Goal: Task Accomplishment & Management: Complete application form

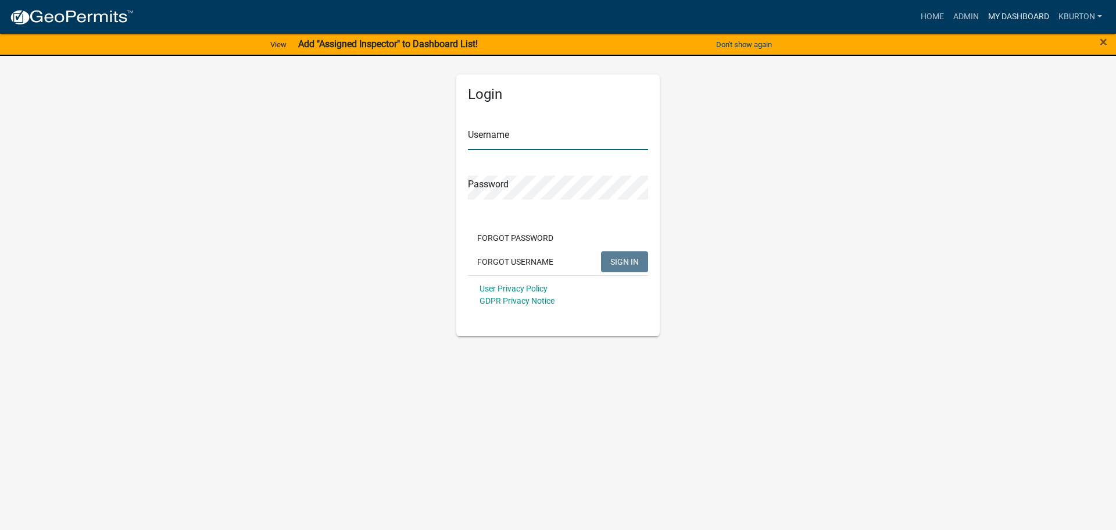
type input "kburton"
click at [1017, 14] on link "My Dashboard" at bounding box center [1019, 17] width 70 height 22
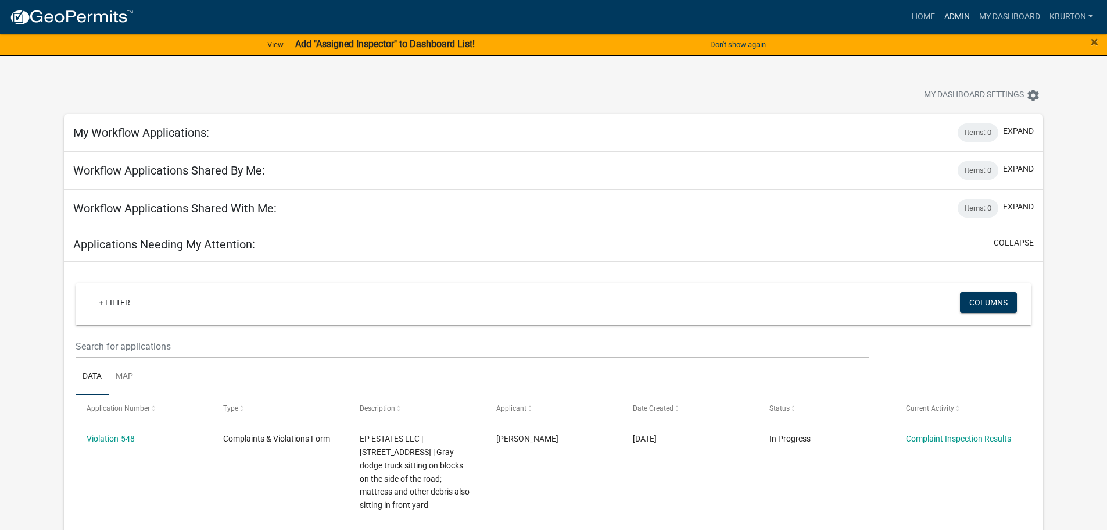
click at [964, 17] on link "Admin" at bounding box center [957, 17] width 35 height 22
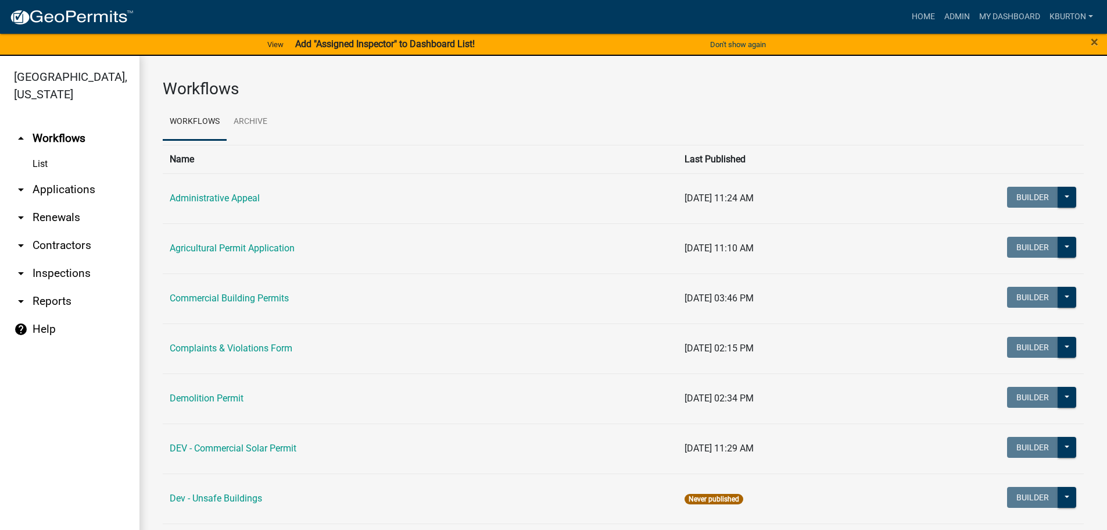
click at [81, 259] on link "arrow_drop_down Inspections" at bounding box center [70, 273] width 140 height 28
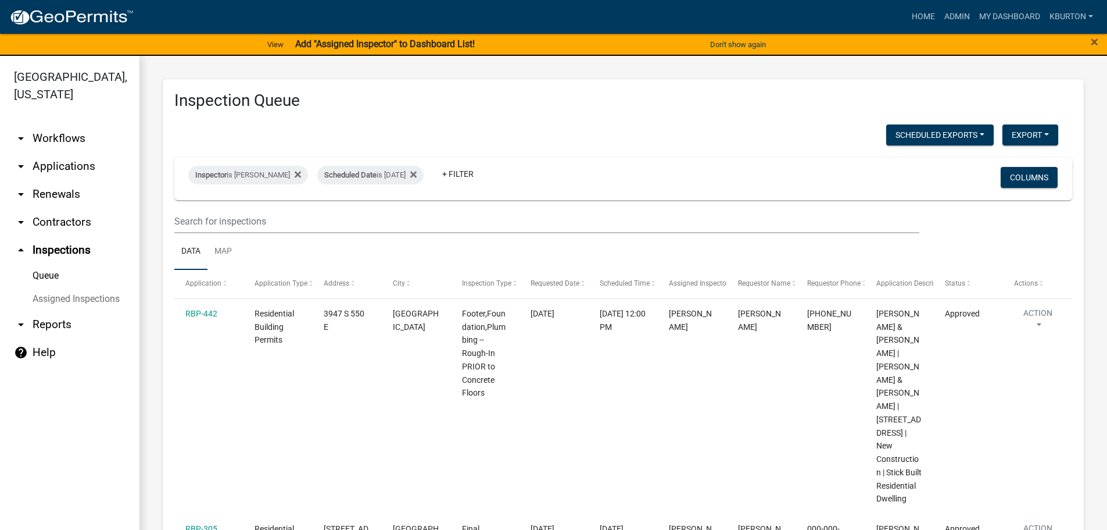
click at [76, 287] on link "Assigned Inspections" at bounding box center [70, 298] width 140 height 23
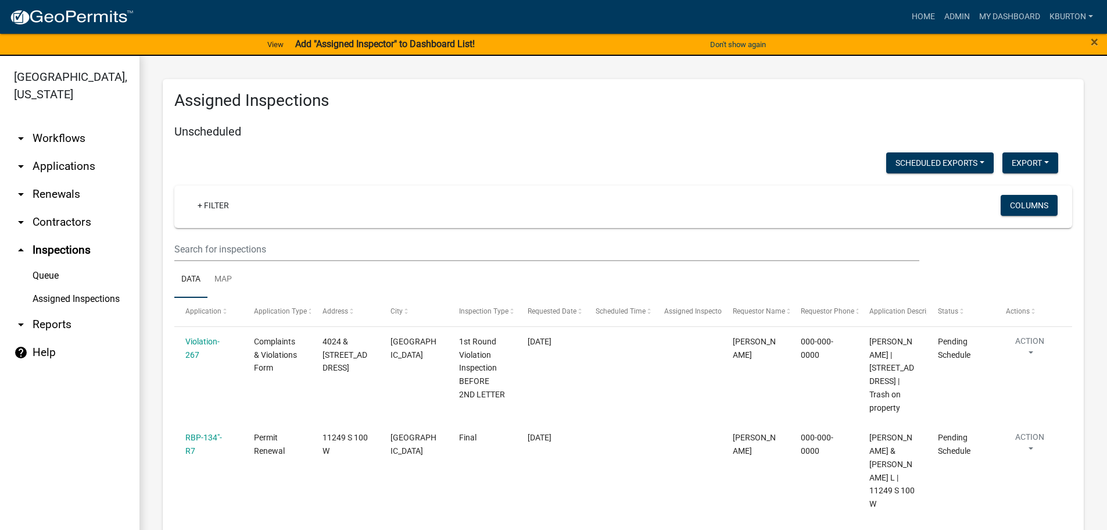
click at [47, 264] on link "Queue" at bounding box center [70, 275] width 140 height 23
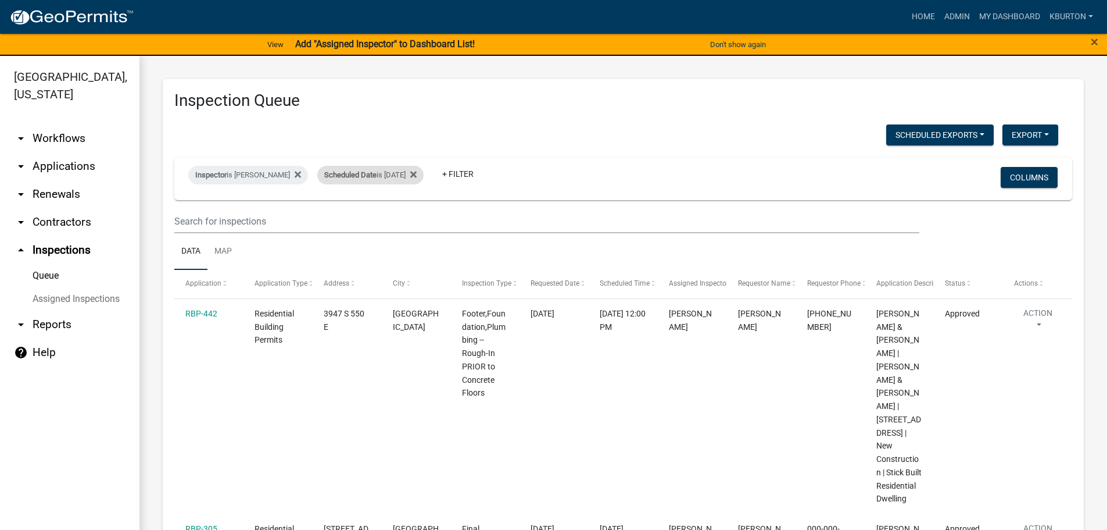
click at [374, 176] on div "Scheduled Date is [DATE]" at bounding box center [370, 175] width 106 height 19
click at [405, 213] on input "[DATE]" at bounding box center [372, 218] width 81 height 24
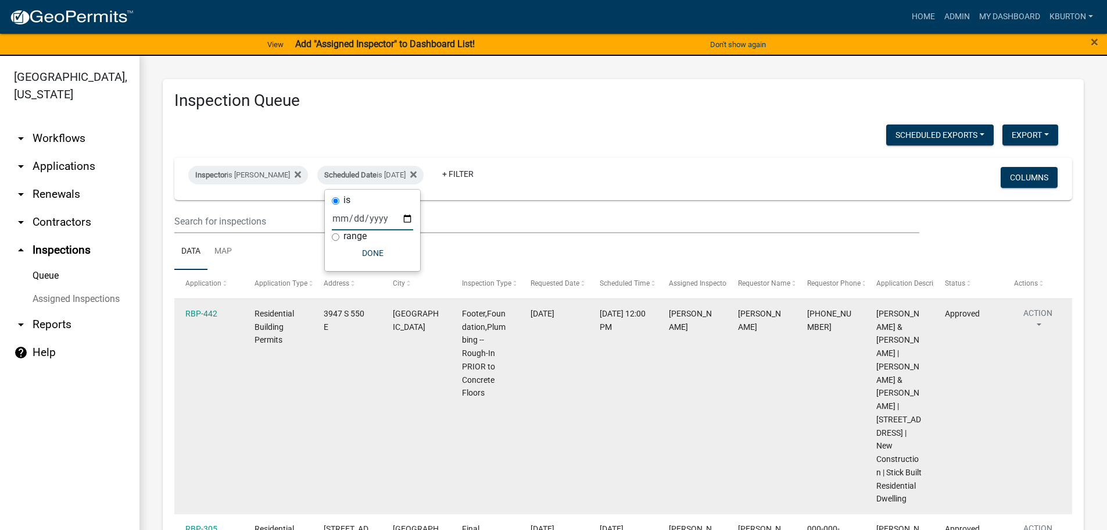
type input "[DATE]"
select select "1: 25"
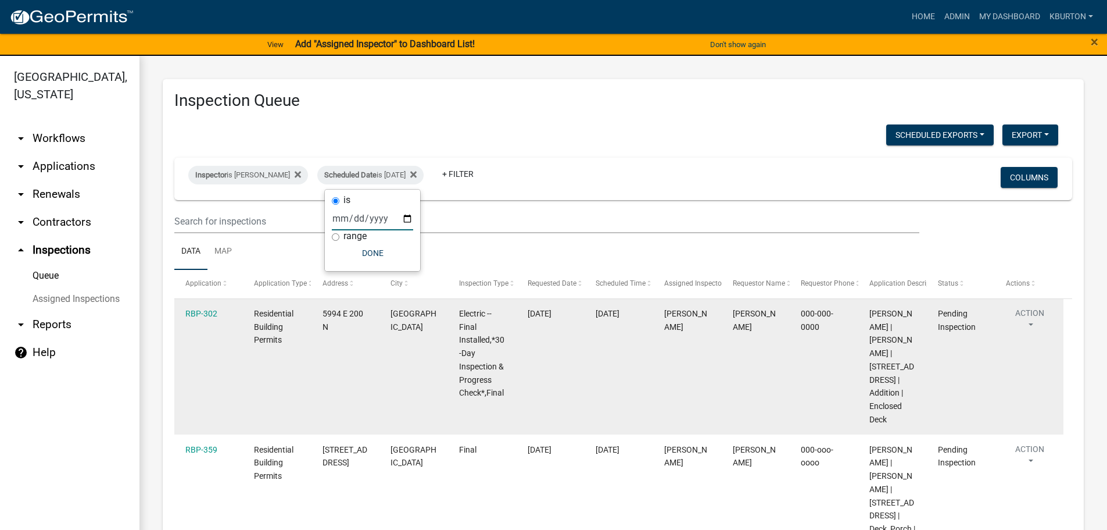
type input "[DATE]"
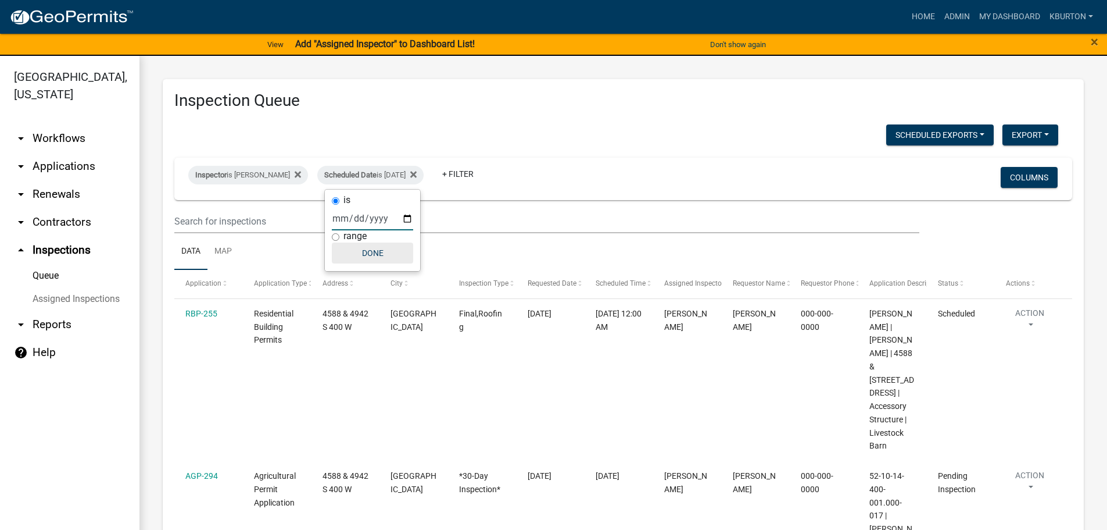
click at [363, 254] on button "Done" at bounding box center [372, 252] width 81 height 21
click at [1017, 178] on button "Columns" at bounding box center [1029, 177] width 57 height 21
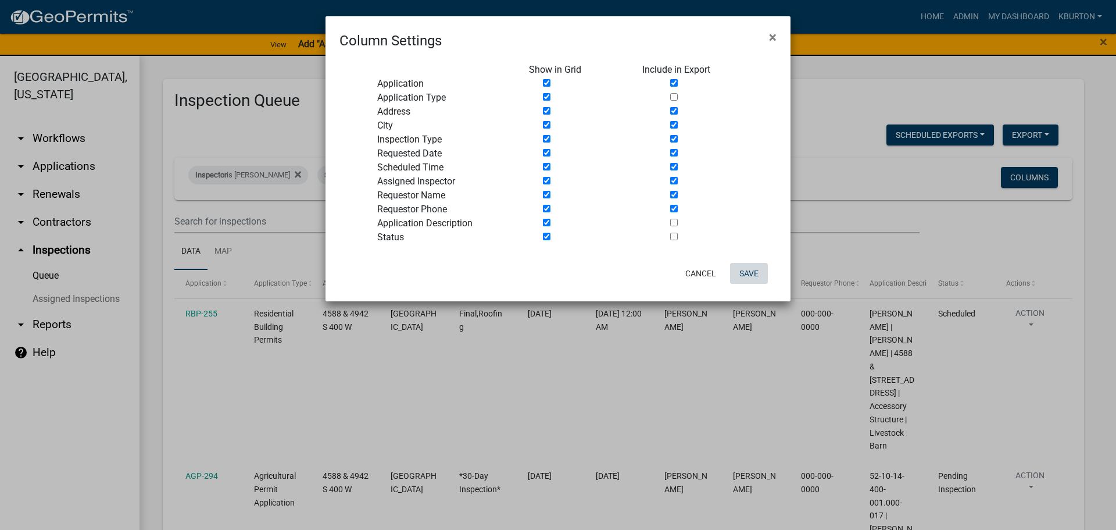
click at [753, 273] on button "Save" at bounding box center [749, 273] width 38 height 21
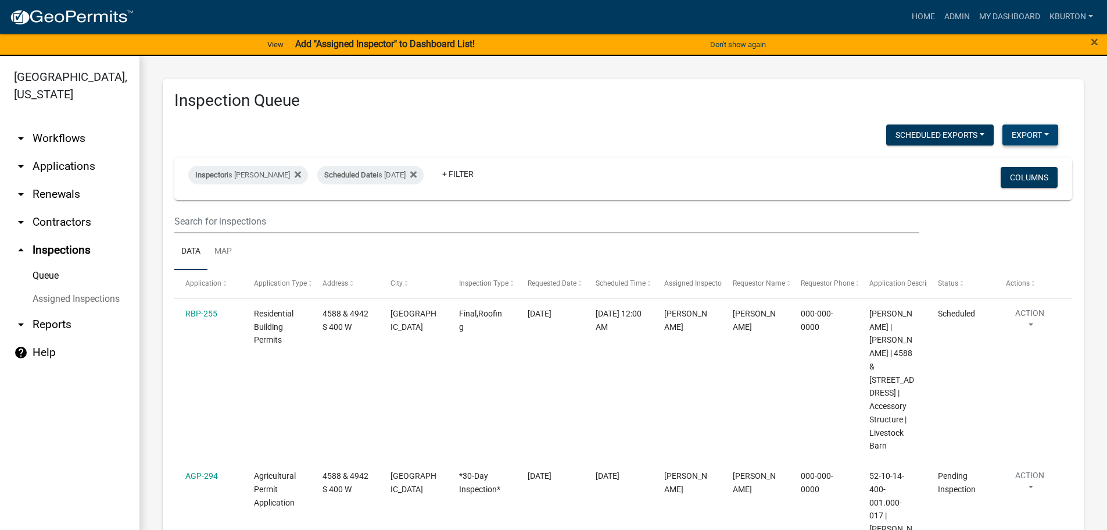
click at [1013, 134] on button "Export" at bounding box center [1031, 134] width 56 height 21
click at [989, 166] on button "Excel Format (.xlsx)" at bounding box center [1004, 165] width 109 height 28
click at [59, 152] on link "arrow_drop_down Applications" at bounding box center [70, 166] width 140 height 28
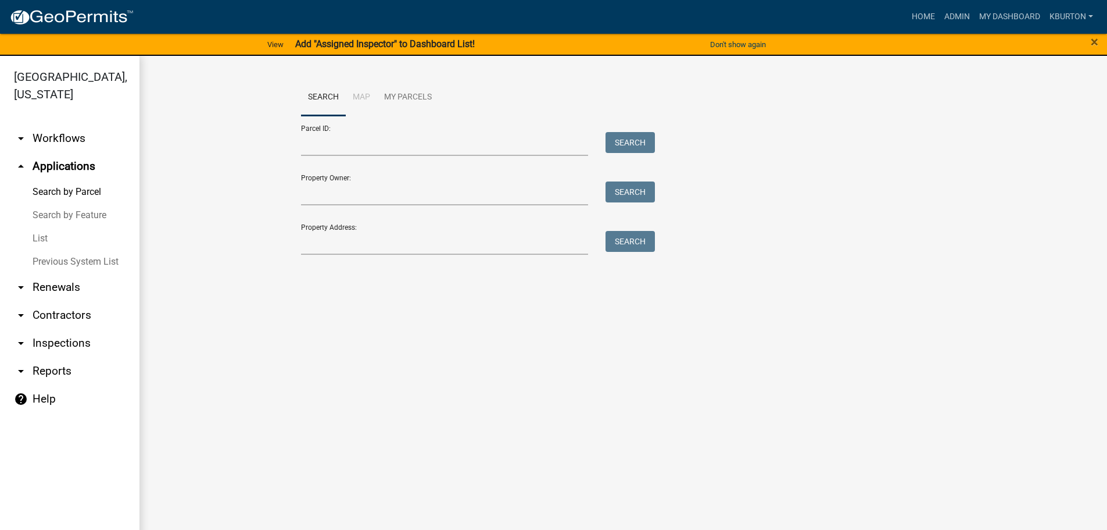
click at [40, 227] on link "List" at bounding box center [70, 238] width 140 height 23
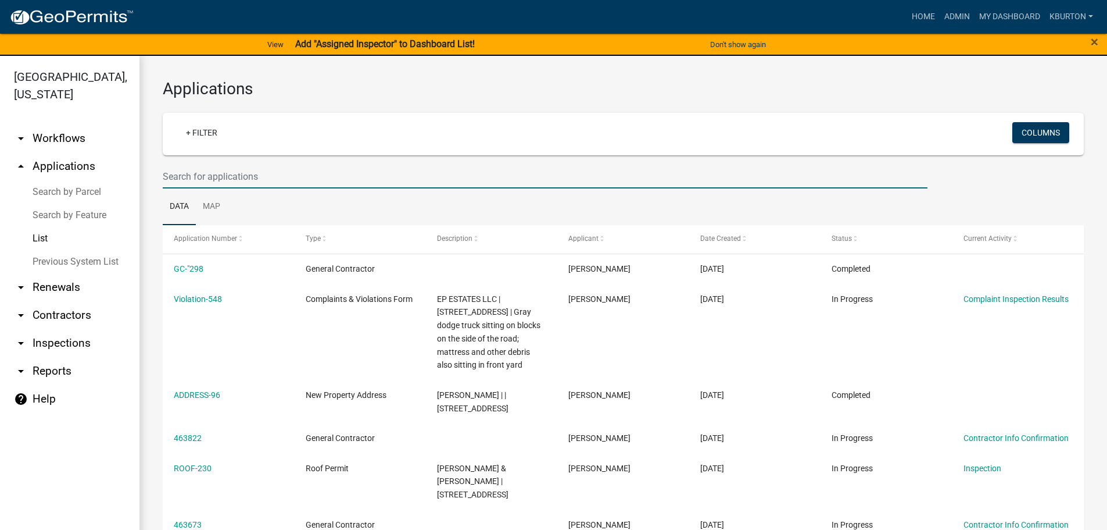
click at [223, 169] on input "text" at bounding box center [545, 177] width 765 height 24
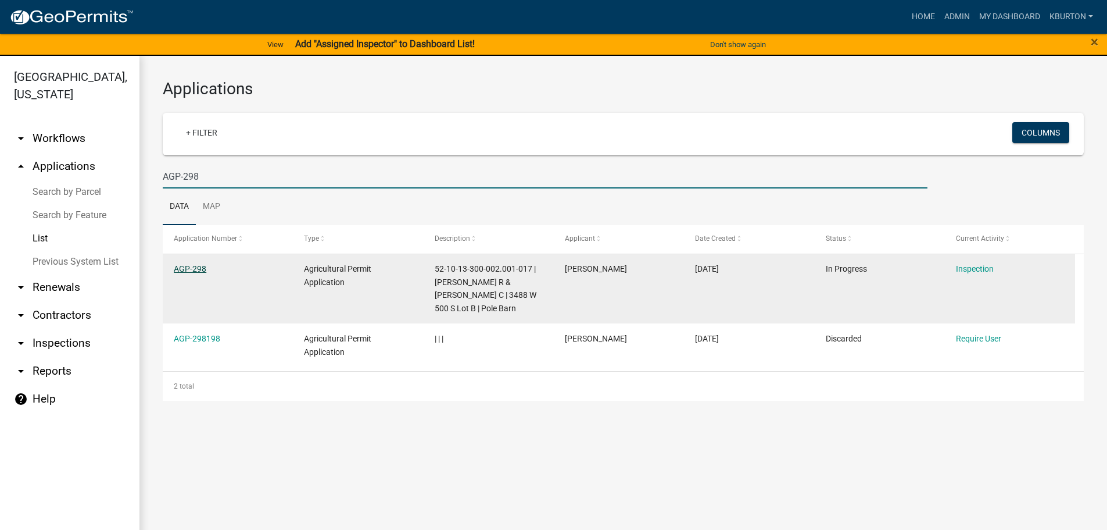
type input "AGP-298"
click at [194, 268] on link "AGP-298" at bounding box center [190, 268] width 33 height 9
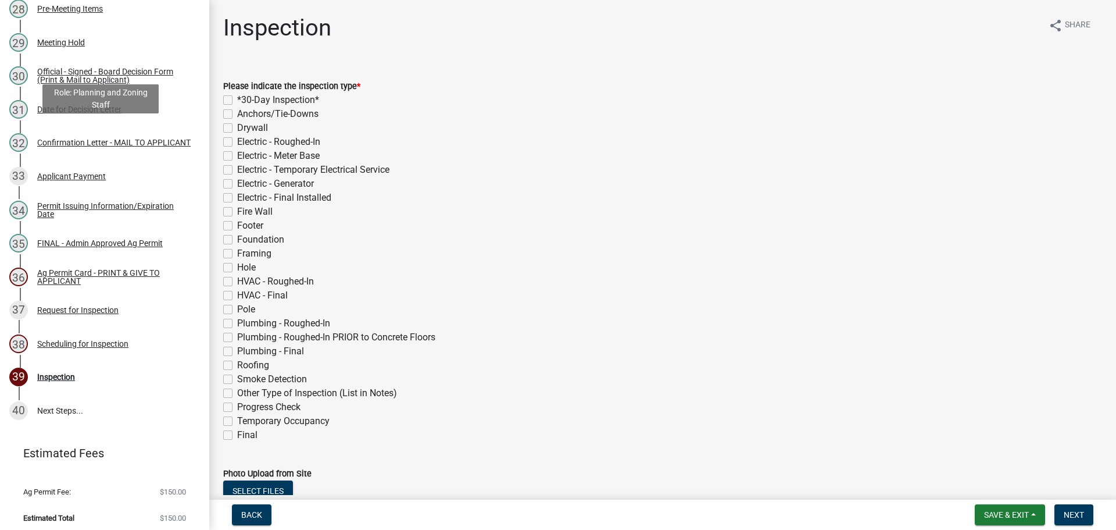
scroll to position [1107, 0]
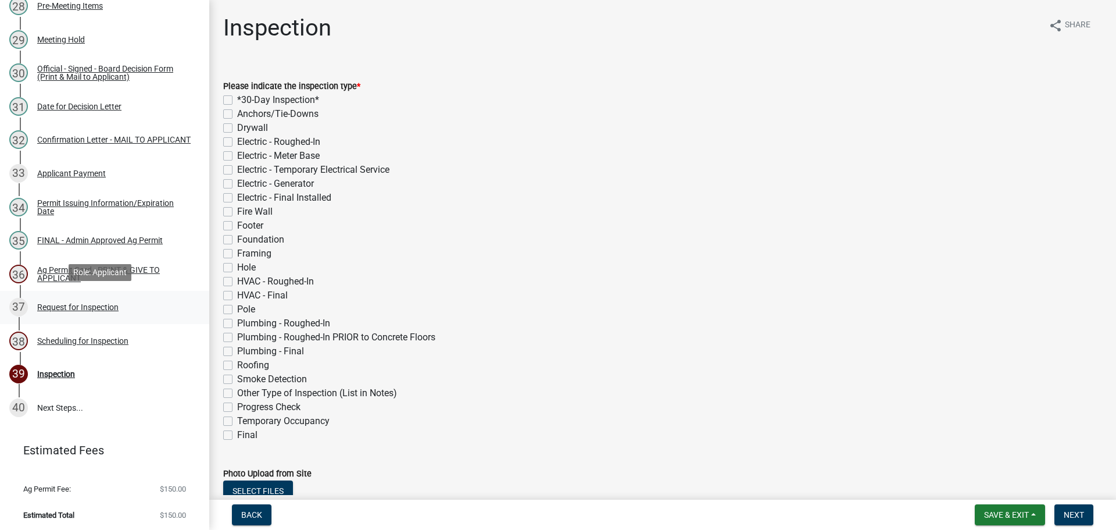
click at [98, 304] on div "Request for Inspection" at bounding box center [77, 307] width 81 height 8
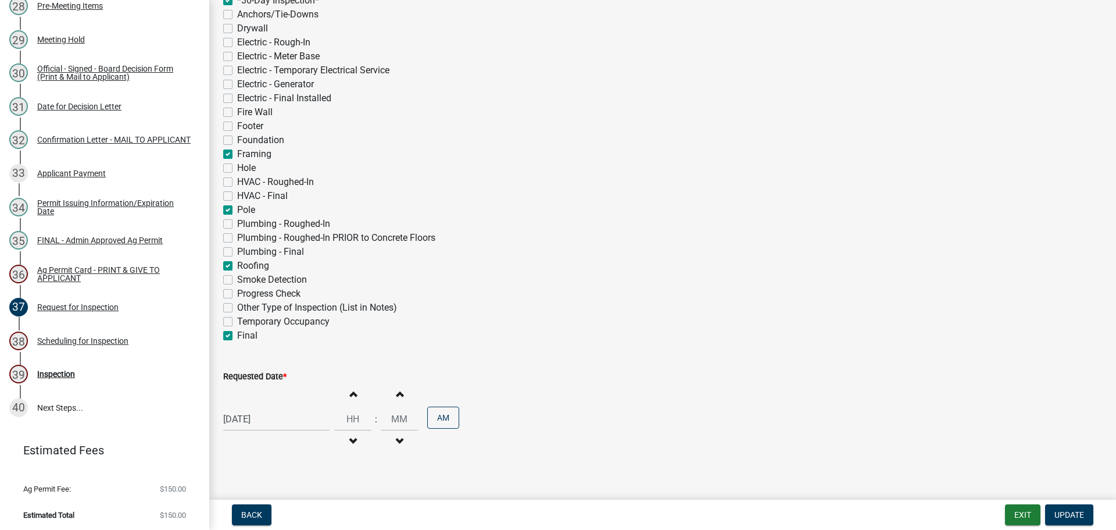
scroll to position [252, 0]
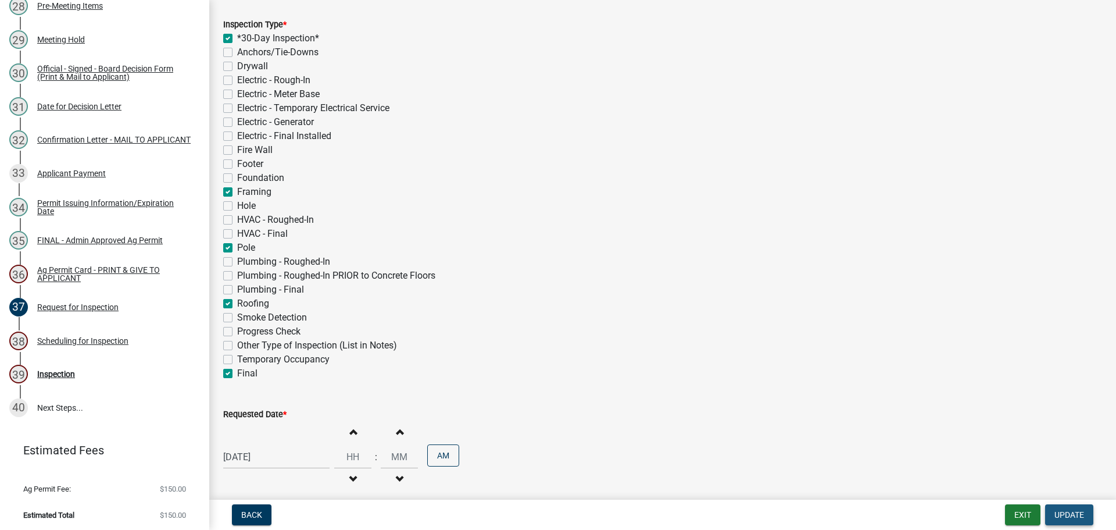
click at [1069, 510] on span "Update" at bounding box center [1070, 514] width 30 height 9
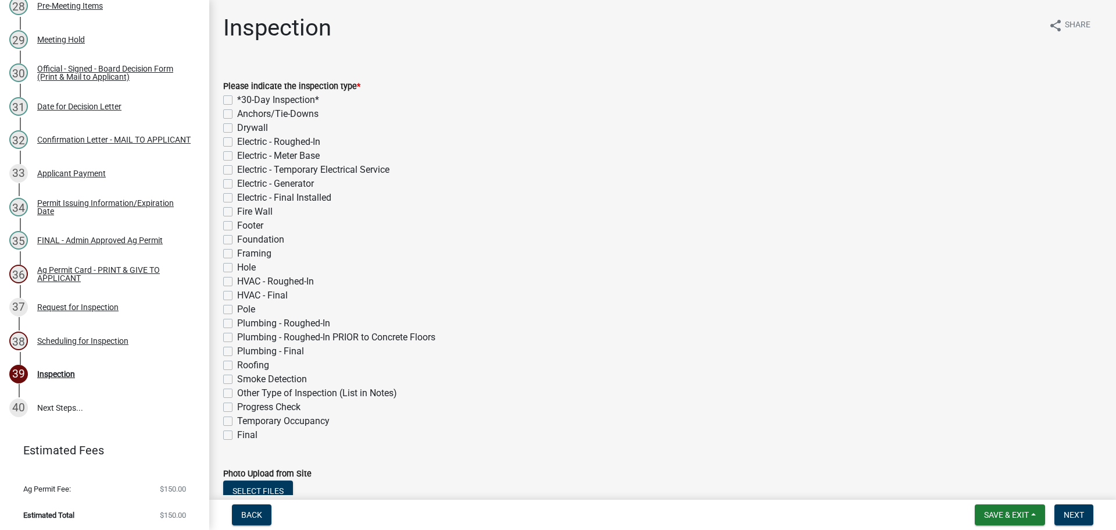
click at [237, 100] on label "*30-Day Inspection*" at bounding box center [278, 100] width 82 height 14
click at [237, 100] on input "*30-Day Inspection*" at bounding box center [241, 97] width 8 height 8
checkbox input "true"
checkbox input "false"
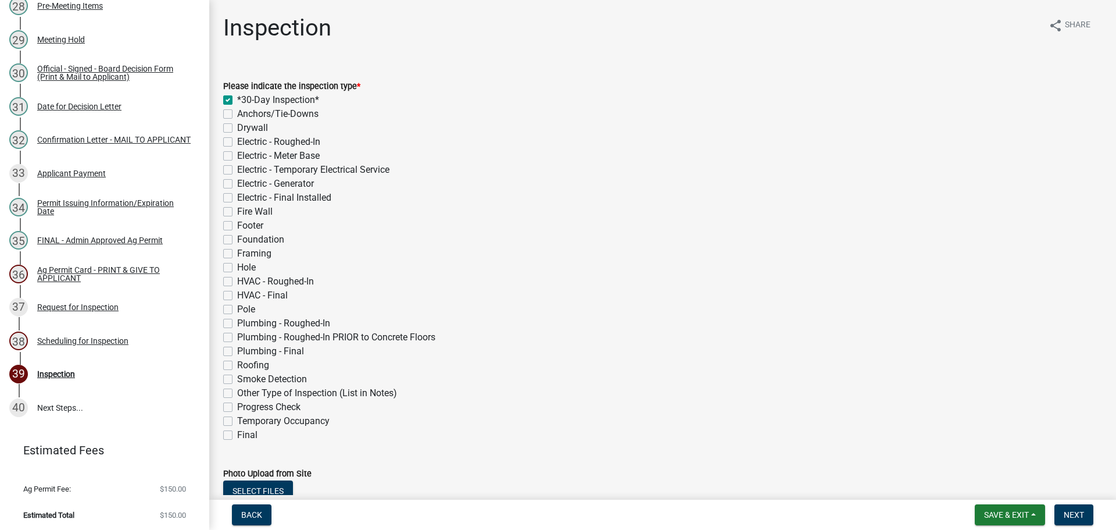
checkbox input "false"
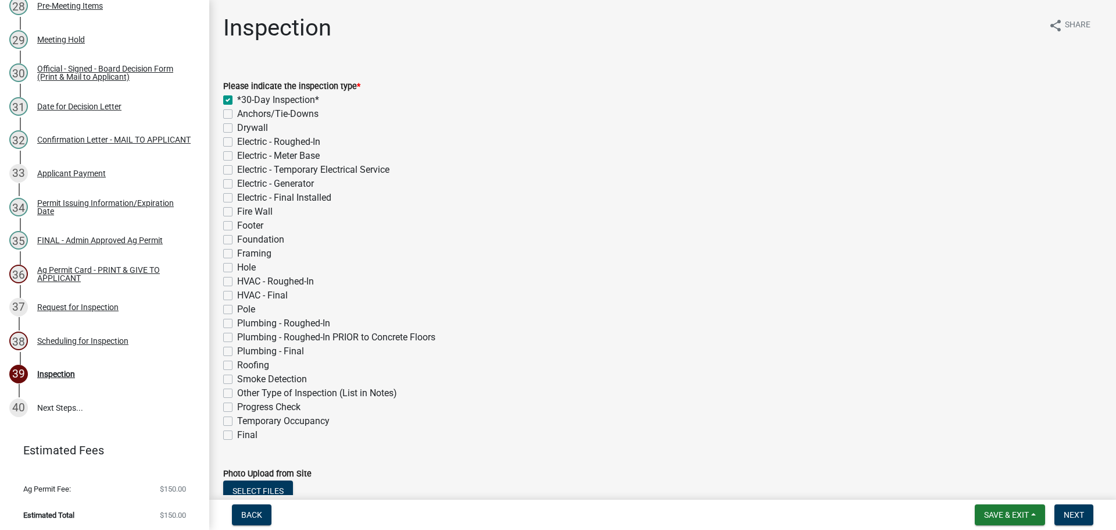
checkbox input "false"
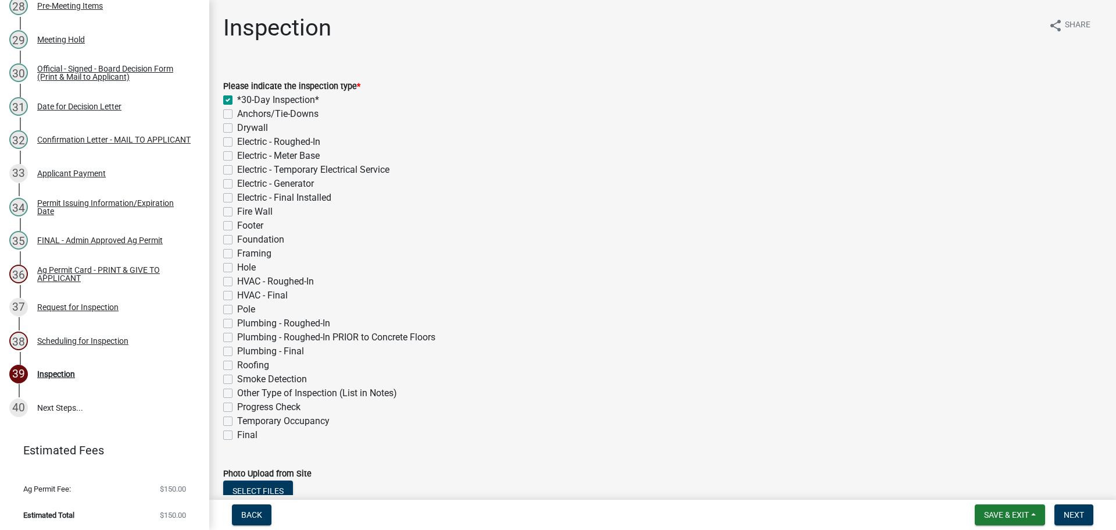
checkbox input "false"
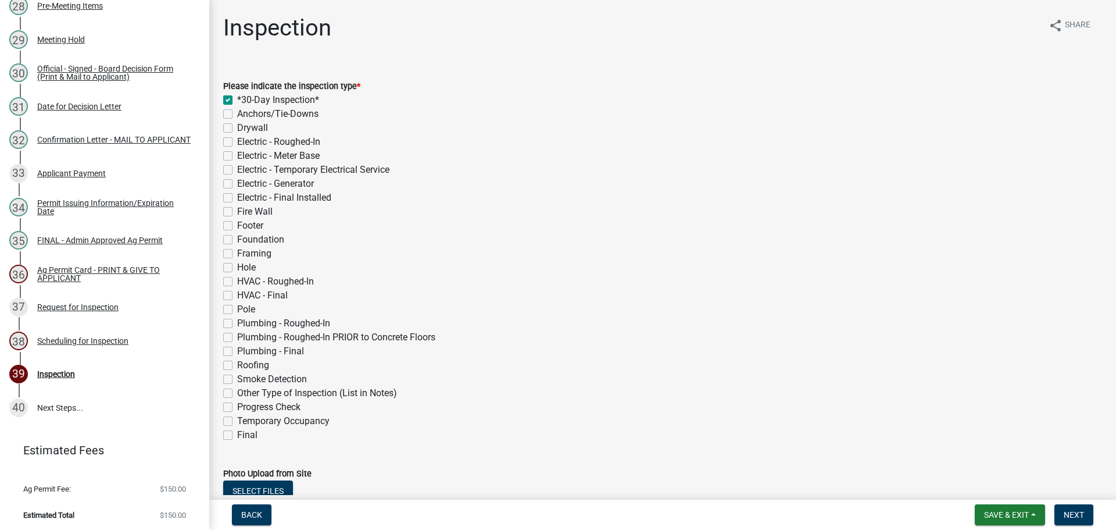
checkbox input "false"
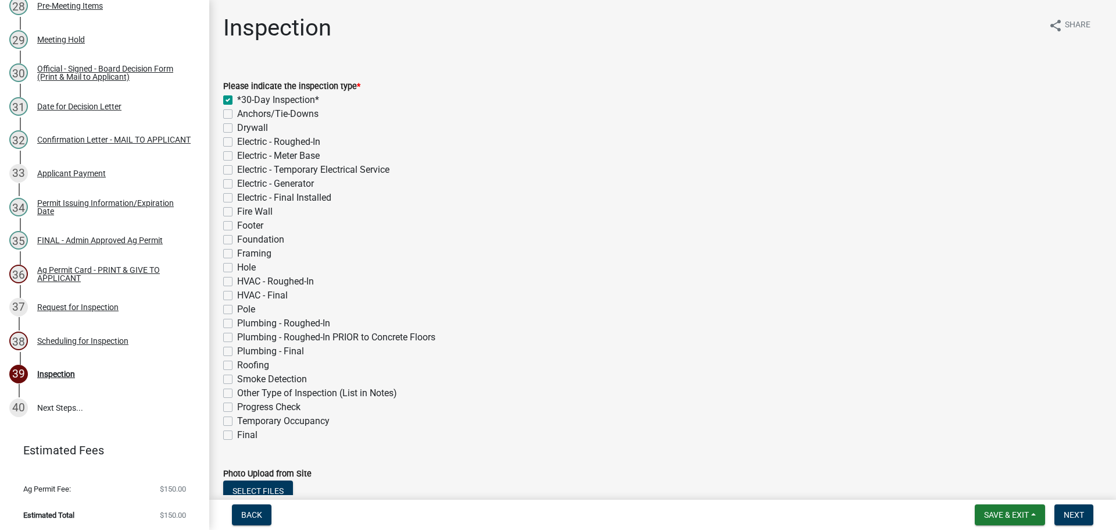
checkbox input "false"
click at [237, 253] on label "Framing" at bounding box center [254, 253] width 34 height 14
click at [237, 253] on input "Framing" at bounding box center [241, 250] width 8 height 8
checkbox input "true"
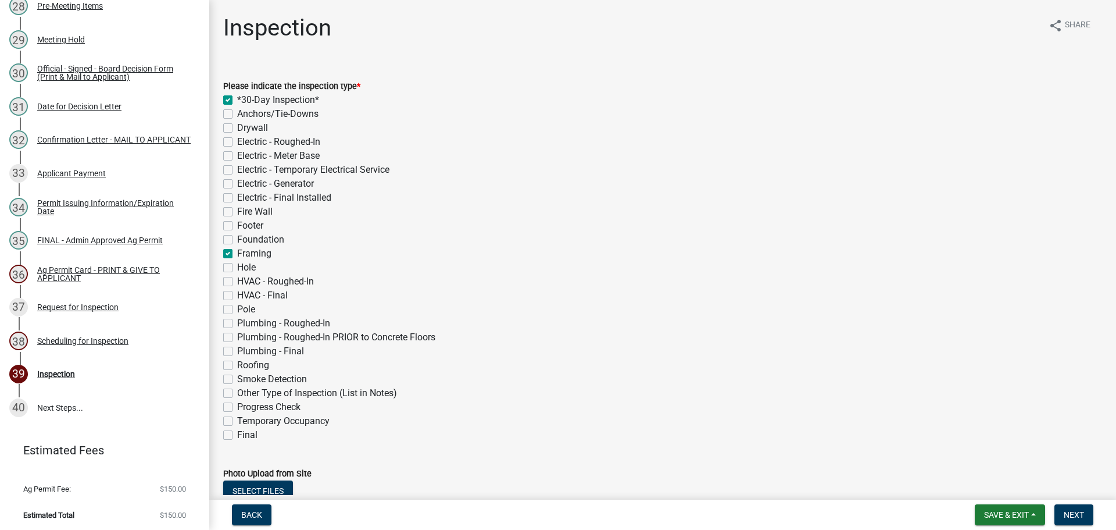
checkbox input "true"
checkbox input "false"
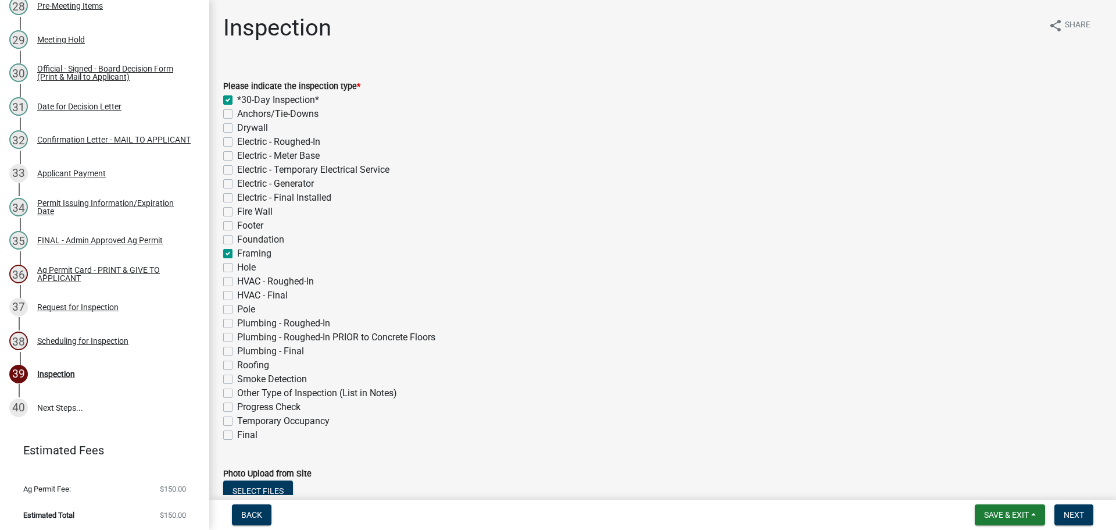
checkbox input "false"
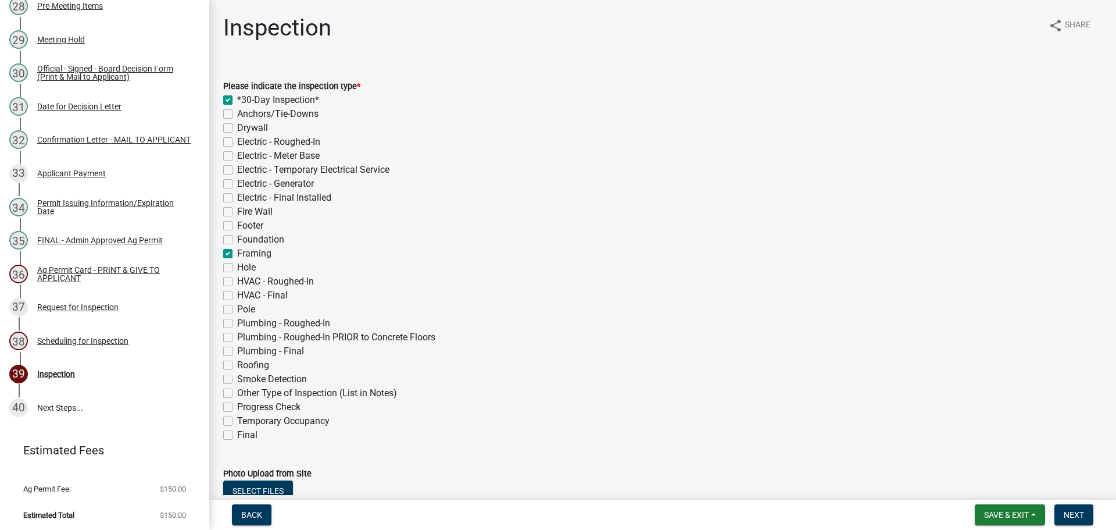
checkbox input "false"
checkbox input "true"
checkbox input "false"
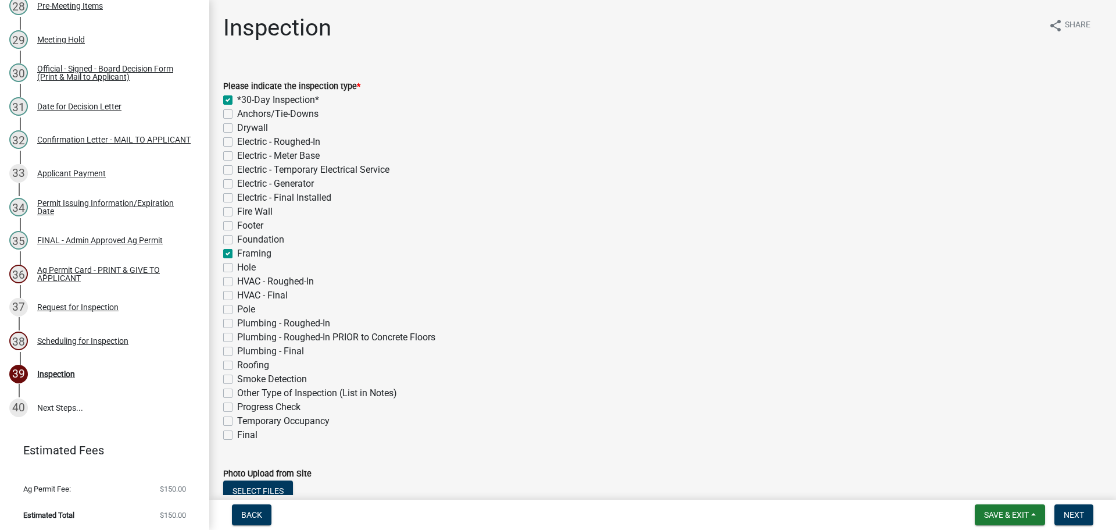
checkbox input "false"
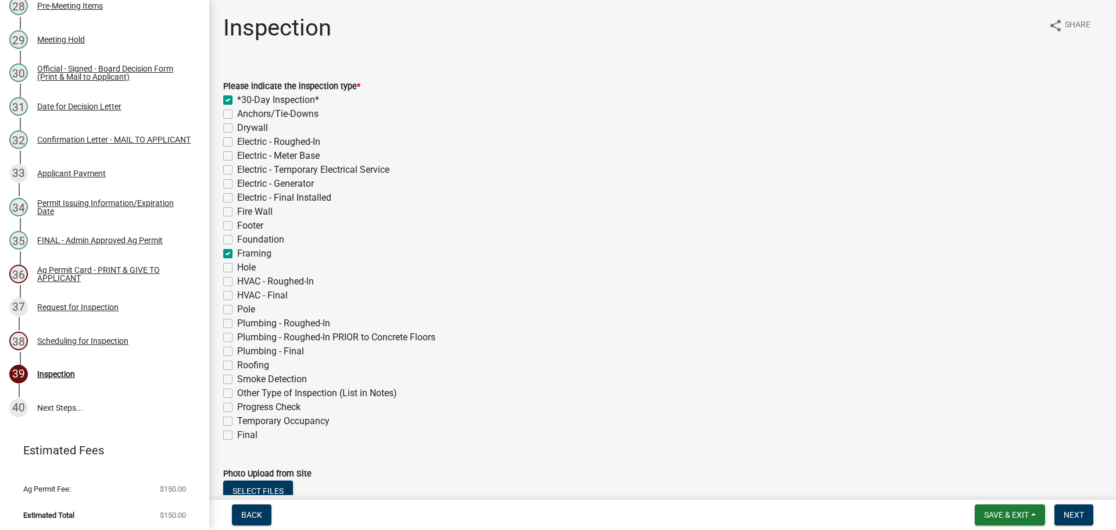
checkbox input "false"
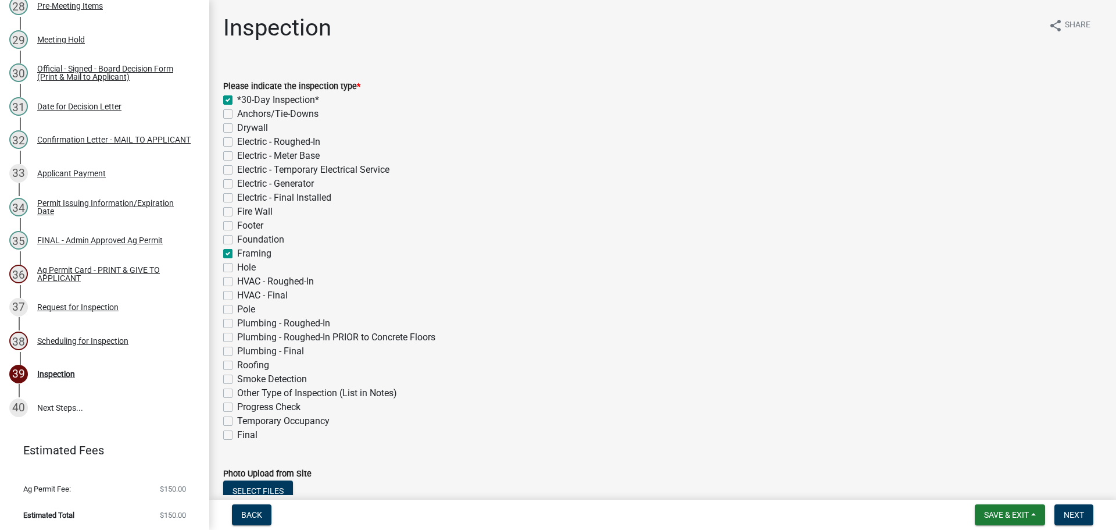
click at [237, 308] on label "Pole" at bounding box center [246, 309] width 18 height 14
click at [237, 308] on input "Pole" at bounding box center [241, 306] width 8 height 8
checkbox input "true"
checkbox input "false"
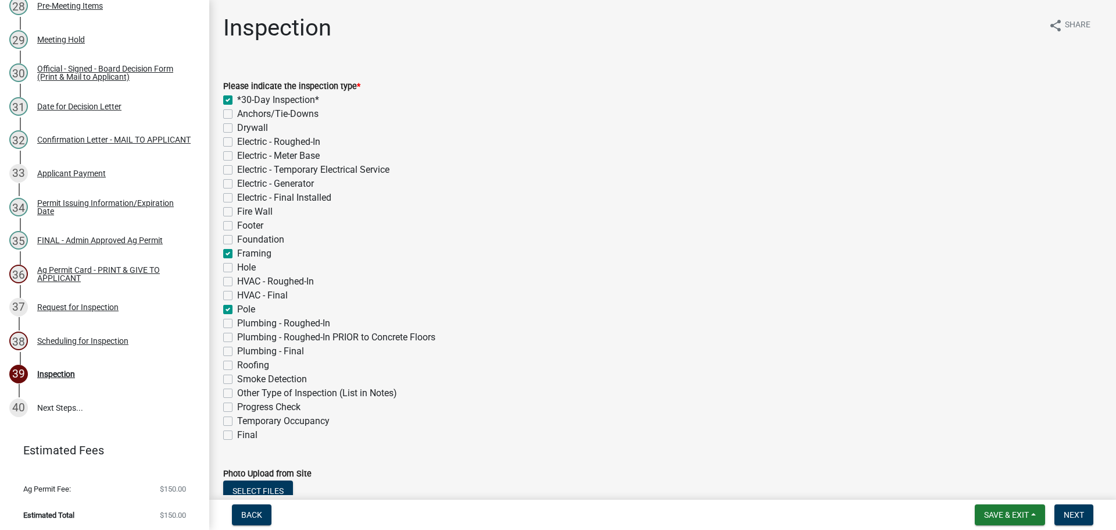
checkbox input "false"
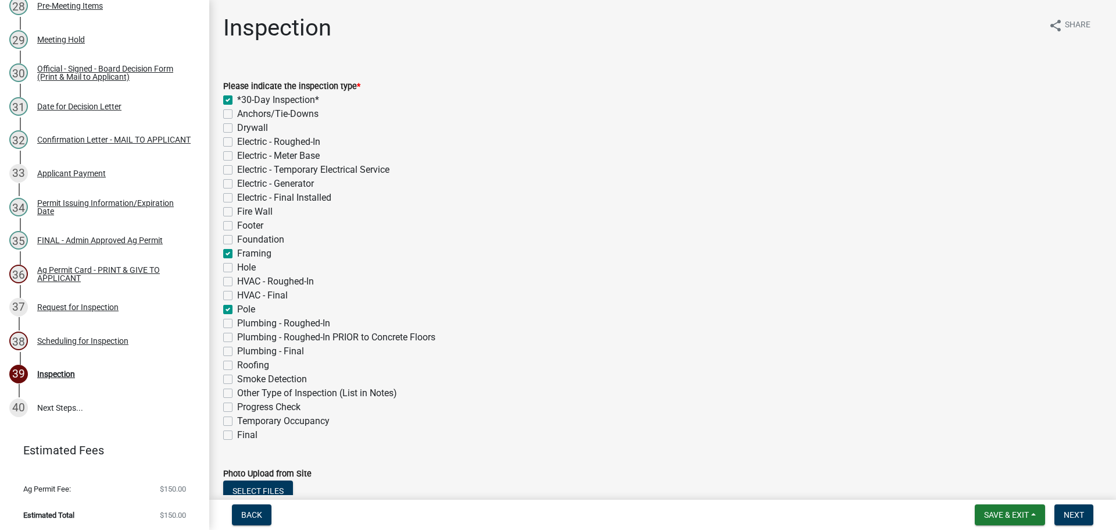
checkbox input "false"
checkbox input "true"
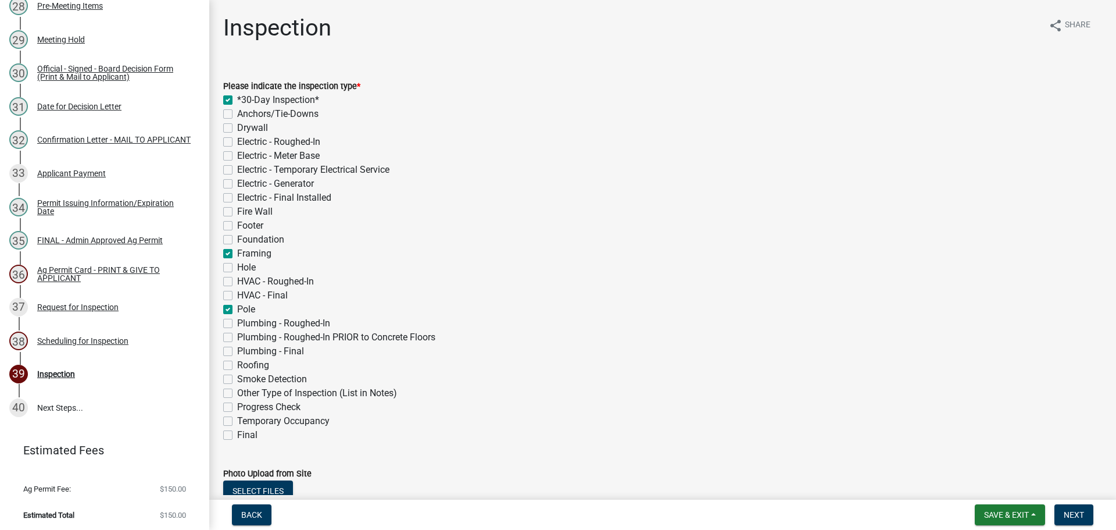
checkbox input "false"
checkbox input "true"
checkbox input "false"
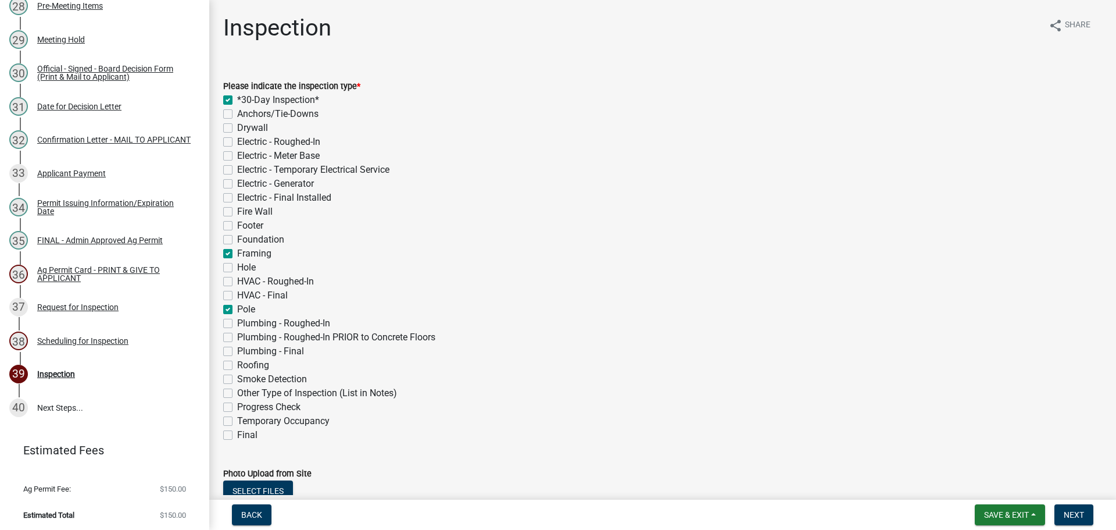
checkbox input "false"
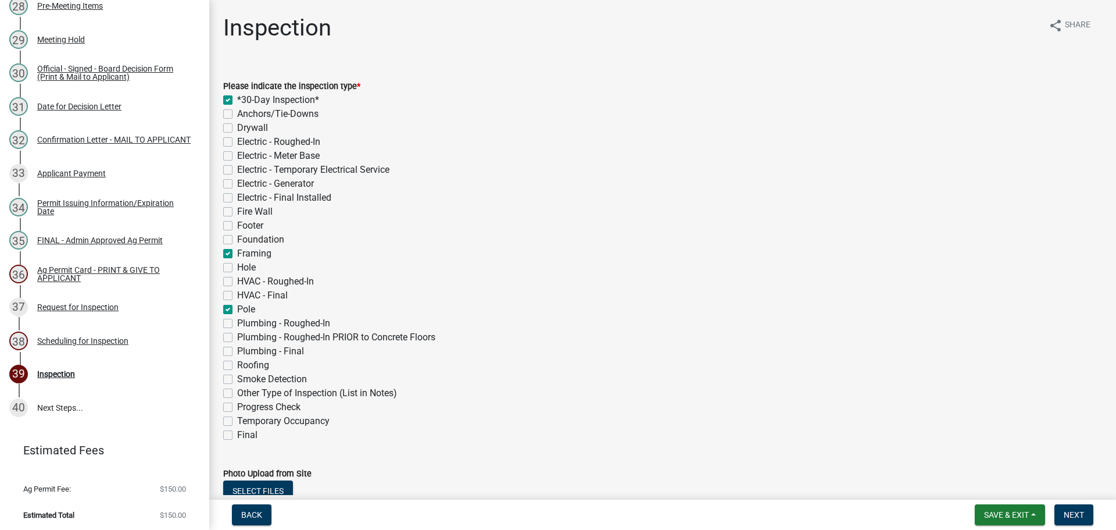
checkbox input "false"
click at [237, 362] on label "Roofing" at bounding box center [253, 365] width 32 height 14
click at [237, 362] on input "Roofing" at bounding box center [241, 362] width 8 height 8
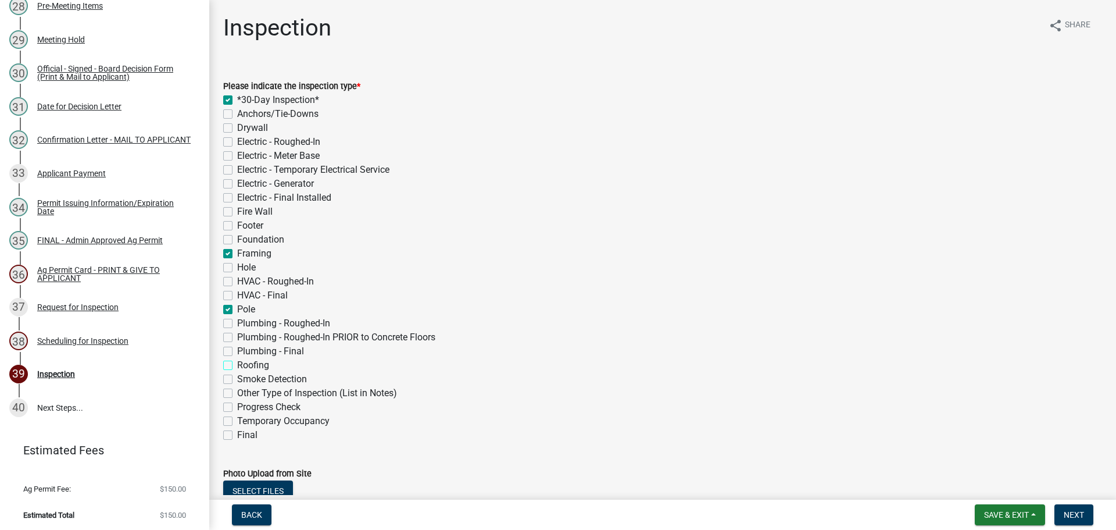
checkbox input "true"
checkbox input "false"
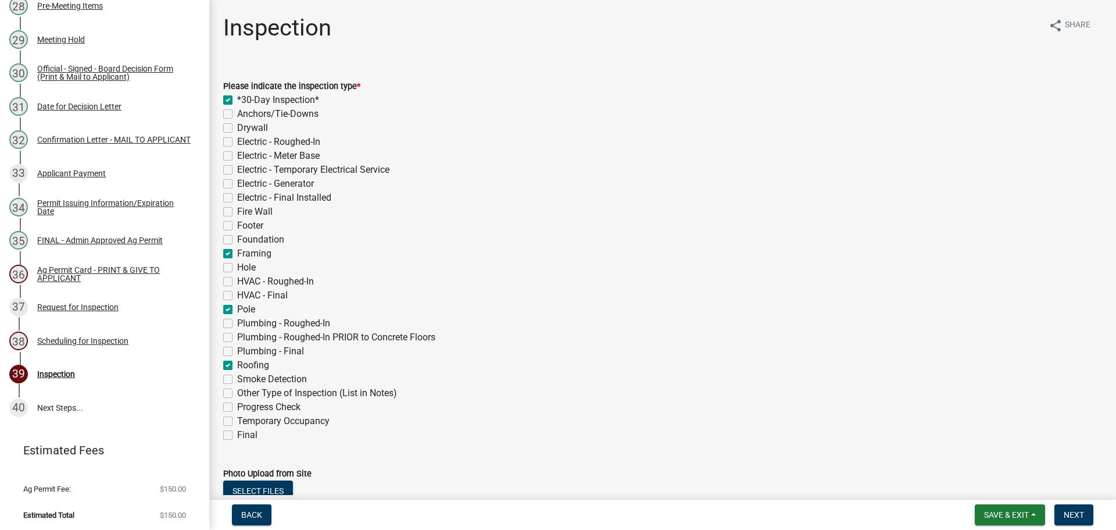
checkbox input "false"
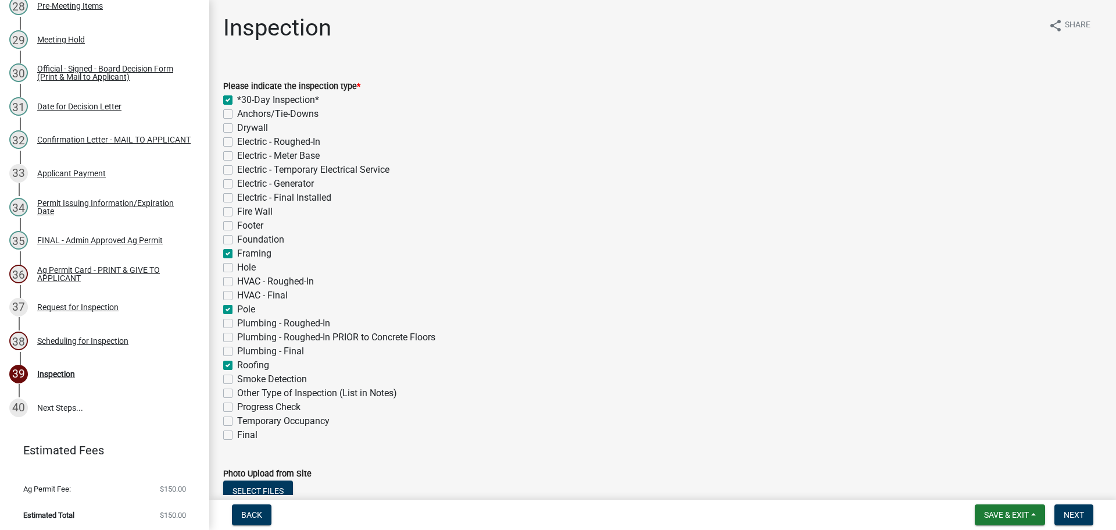
checkbox input "false"
checkbox input "true"
checkbox input "false"
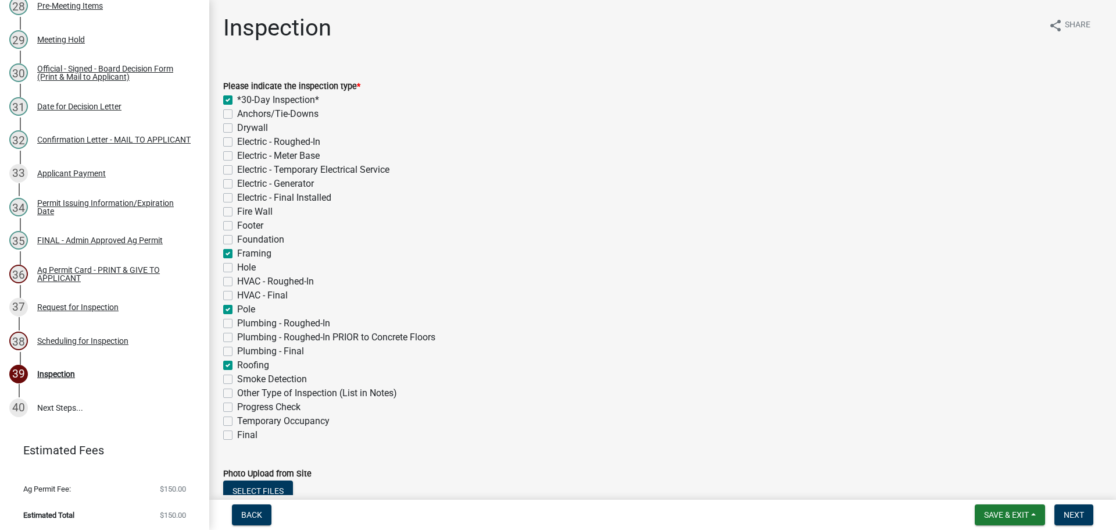
checkbox input "false"
checkbox input "true"
checkbox input "false"
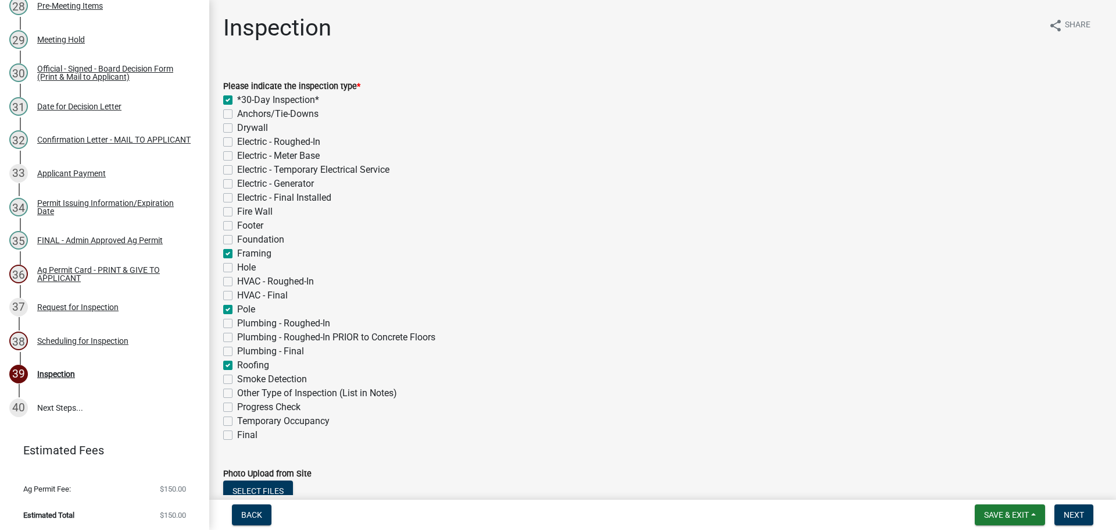
checkbox input "true"
checkbox input "false"
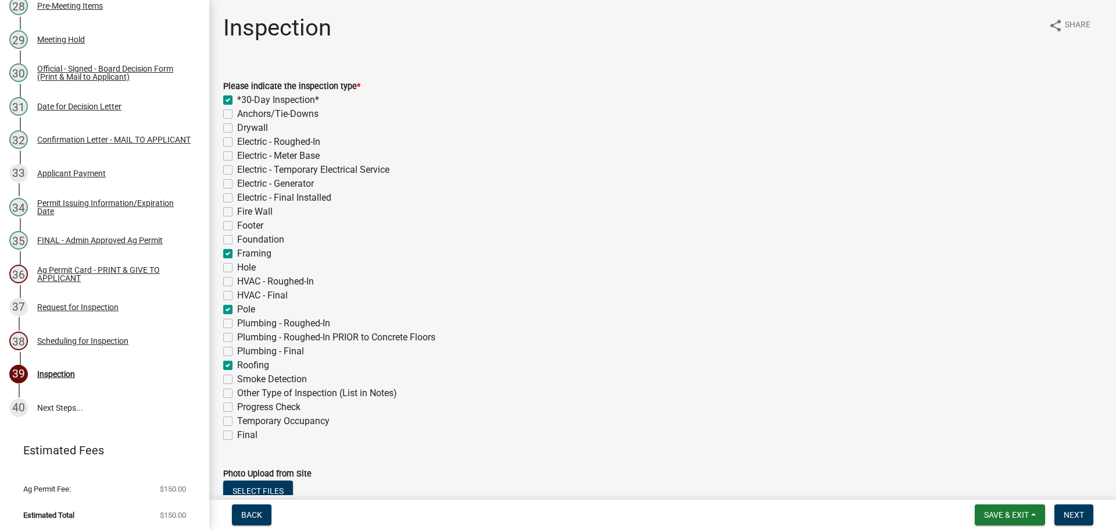
click at [228, 440] on div "Final" at bounding box center [662, 435] width 879 height 14
click at [237, 432] on label "Final" at bounding box center [247, 435] width 20 height 14
click at [237, 432] on input "Final" at bounding box center [241, 432] width 8 height 8
checkbox input "true"
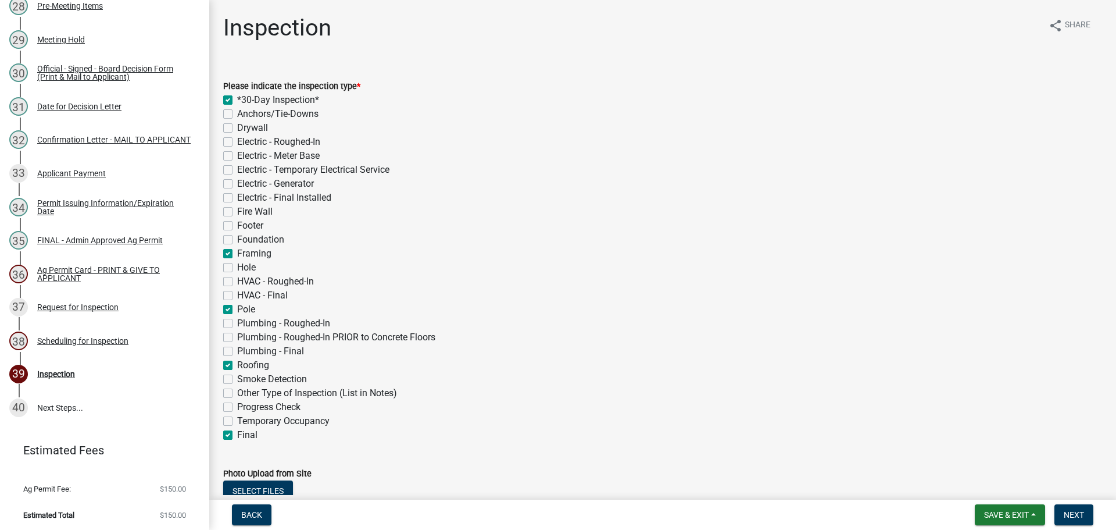
checkbox input "false"
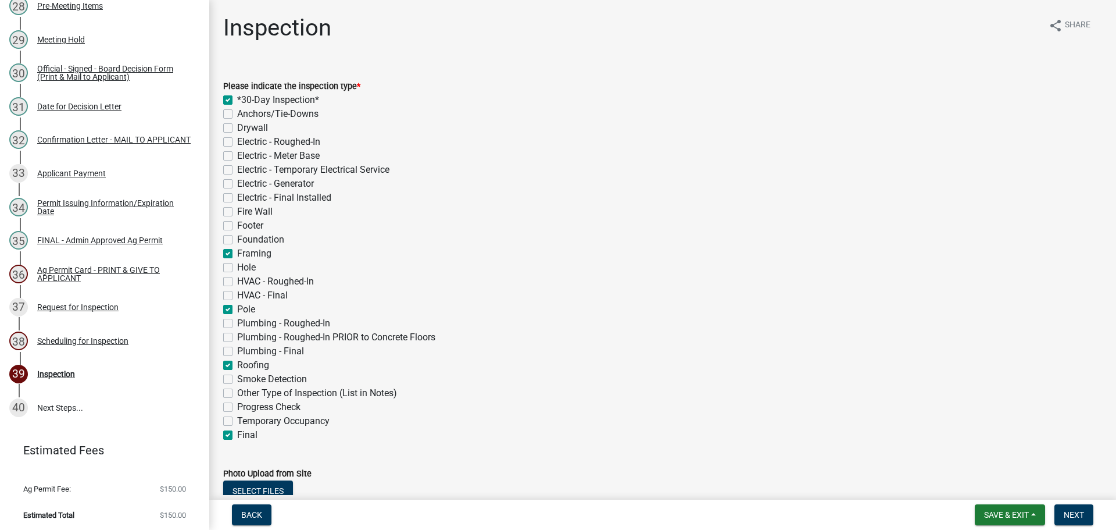
checkbox input "false"
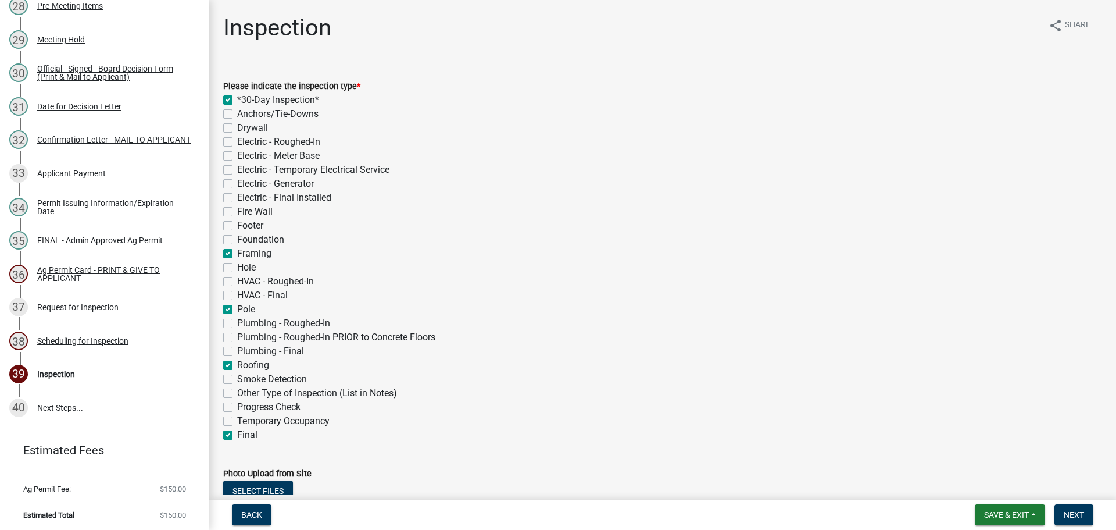
checkbox input "true"
checkbox input "false"
checkbox input "true"
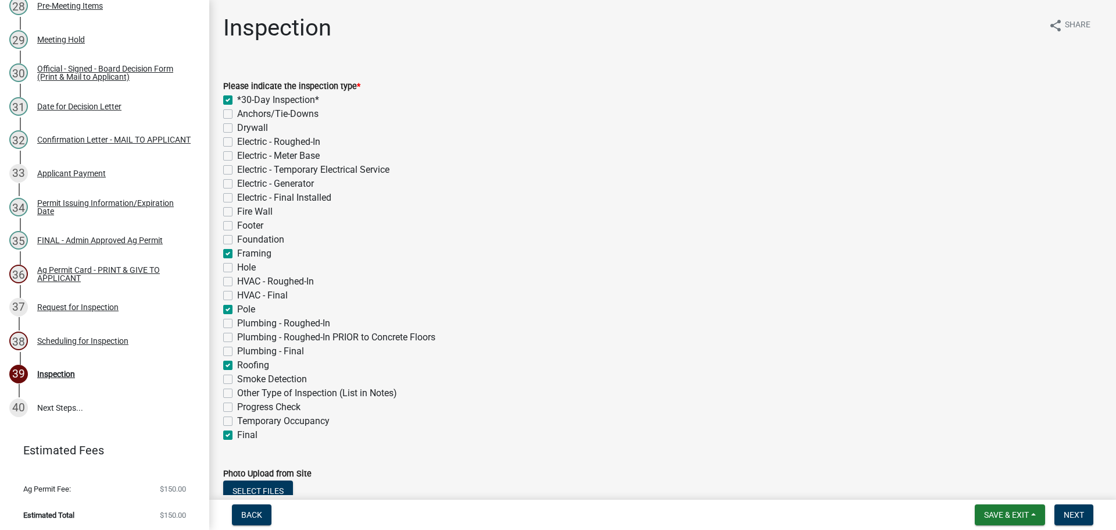
checkbox input "false"
checkbox input "true"
checkbox input "false"
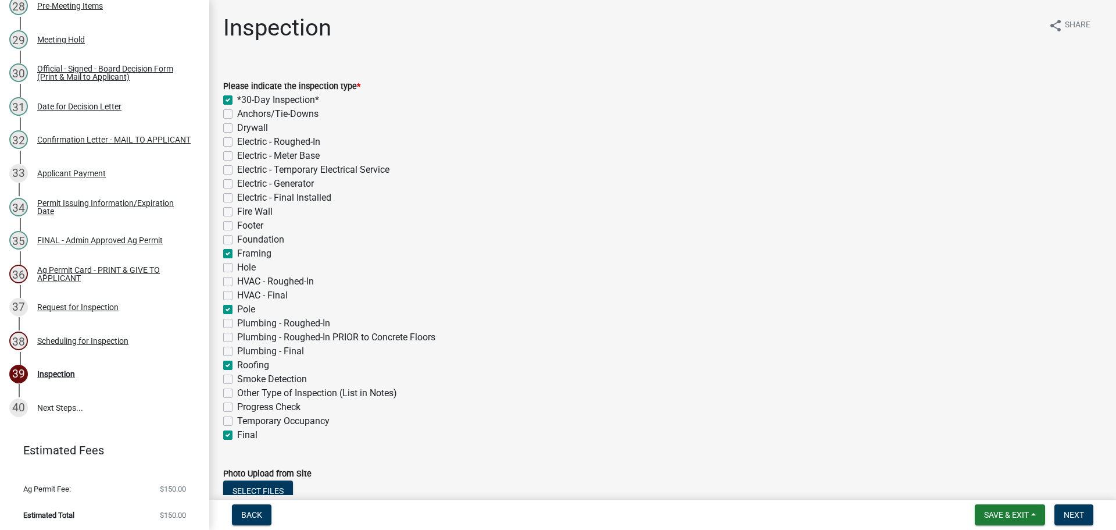
checkbox input "false"
checkbox input "true"
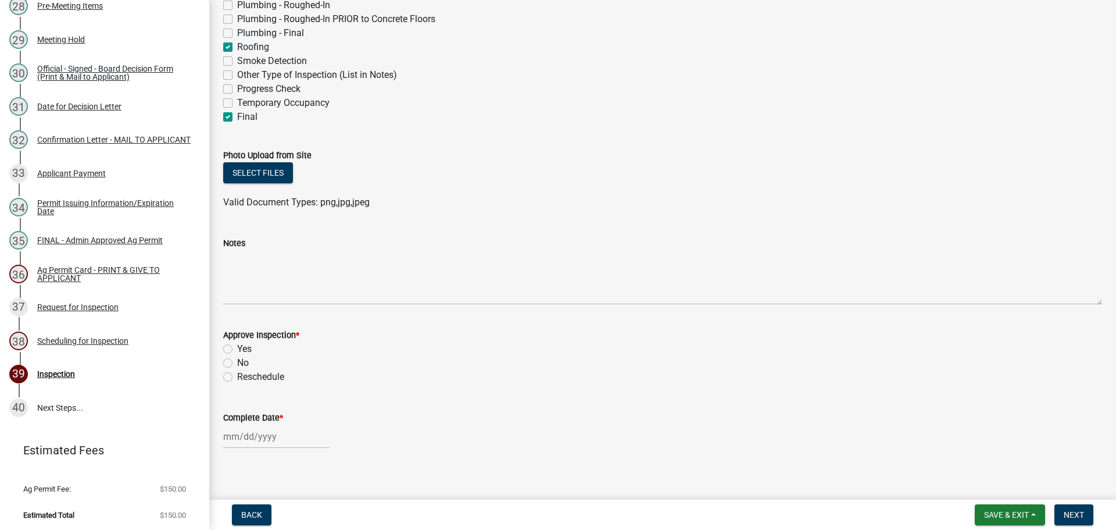
scroll to position [327, 0]
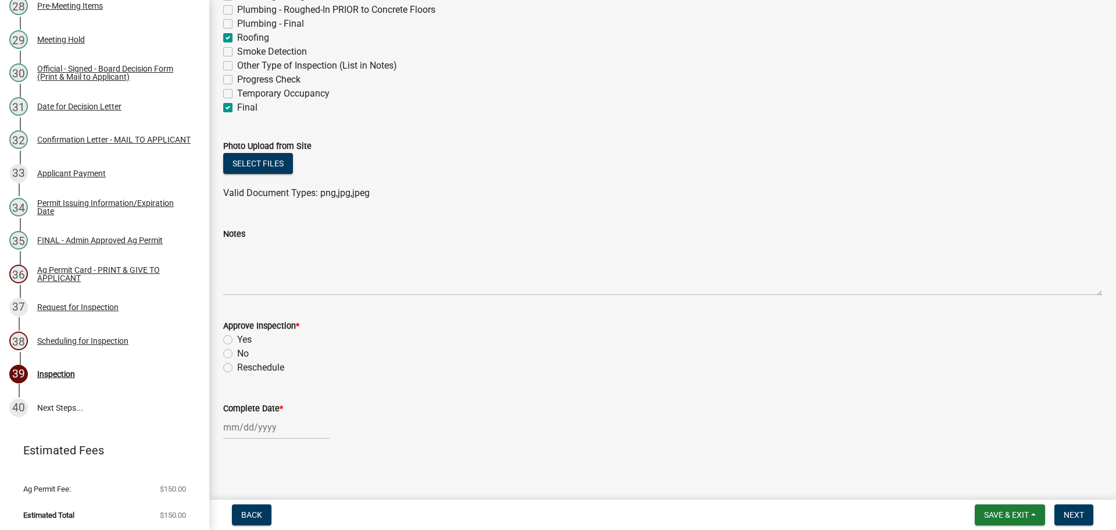
click at [237, 338] on label "Yes" at bounding box center [244, 340] width 15 height 14
click at [237, 338] on input "Yes" at bounding box center [241, 337] width 8 height 8
radio input "true"
click at [247, 406] on label "Complete Date *" at bounding box center [253, 409] width 60 height 8
click at [247, 415] on input "Complete Date *" at bounding box center [276, 427] width 106 height 24
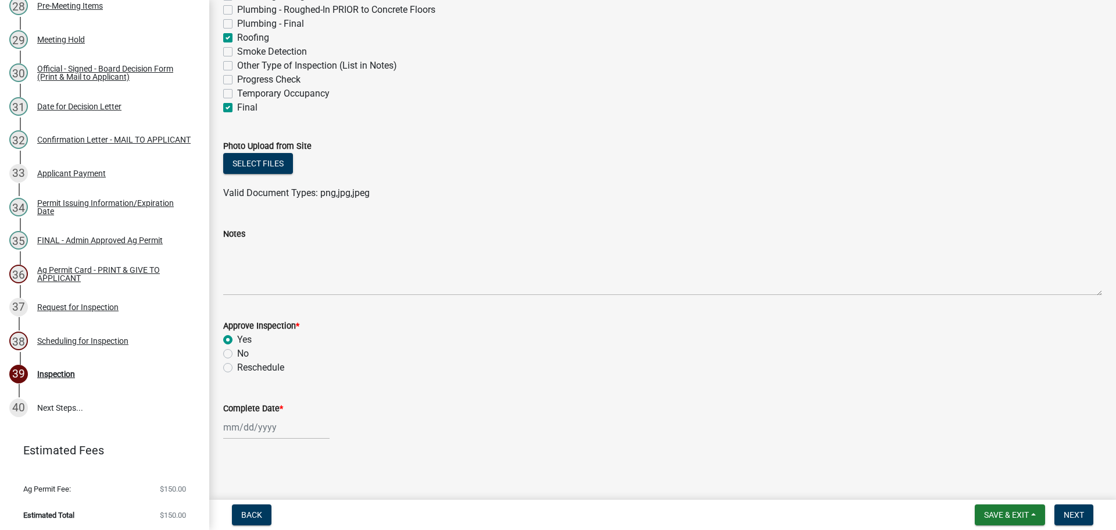
select select "8"
select select "2025"
click at [265, 273] on select "Jan Feb Mar Apr May Jun [DATE] Aug Sep Oct Nov Dec" at bounding box center [269, 271] width 47 height 17
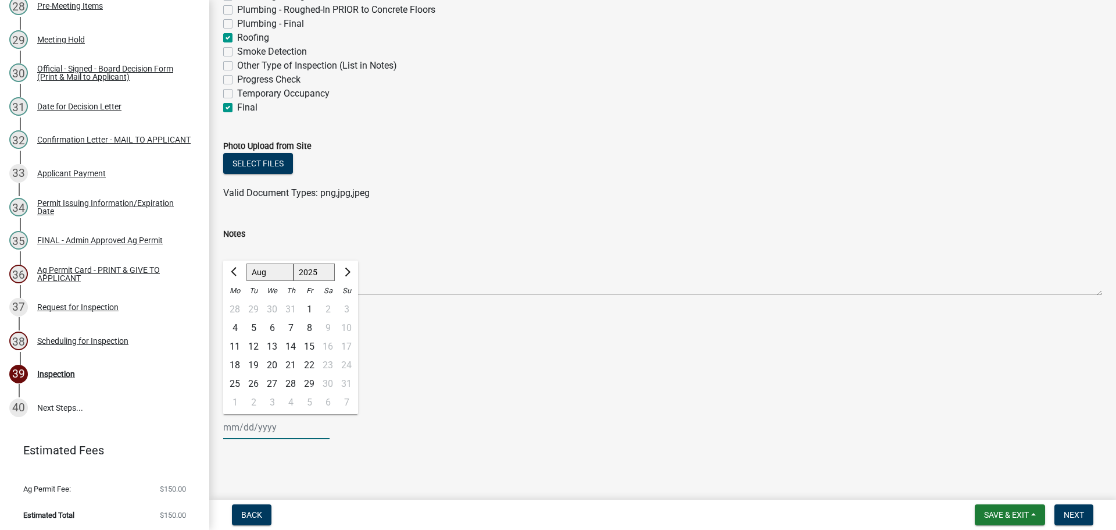
select select "7"
click at [246, 263] on select "Jan Feb Mar Apr May Jun [DATE] Aug Sep Oct Nov Dec" at bounding box center [269, 271] width 47 height 17
click at [293, 366] on div "24" at bounding box center [290, 365] width 19 height 19
type input "[DATE]"
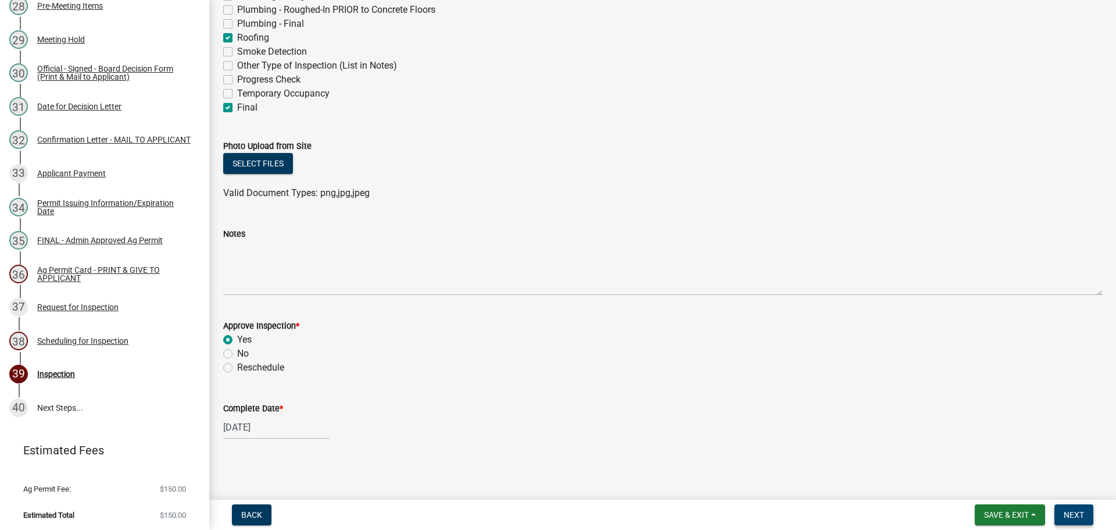
click at [1070, 508] on button "Next" at bounding box center [1074, 514] width 39 height 21
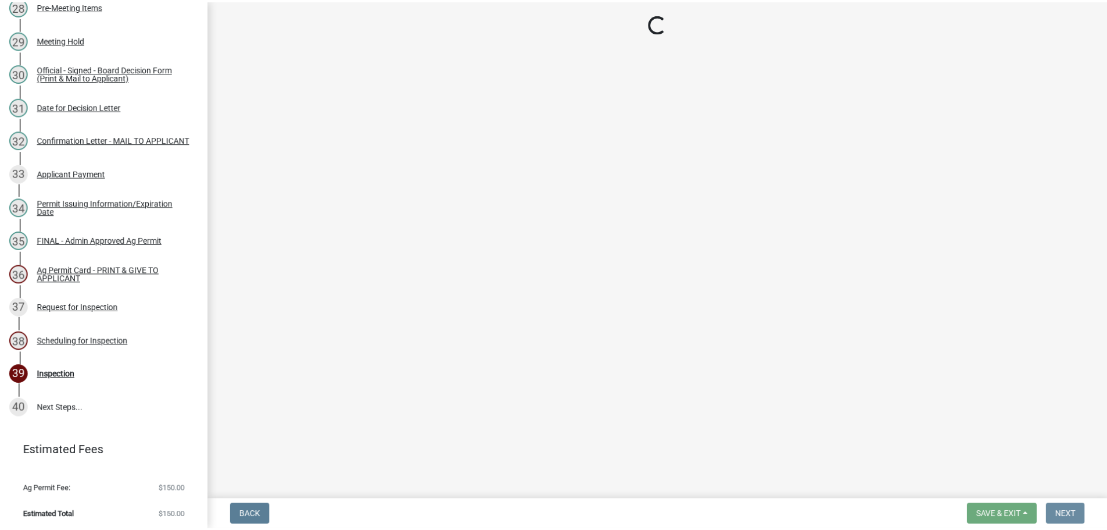
scroll to position [0, 0]
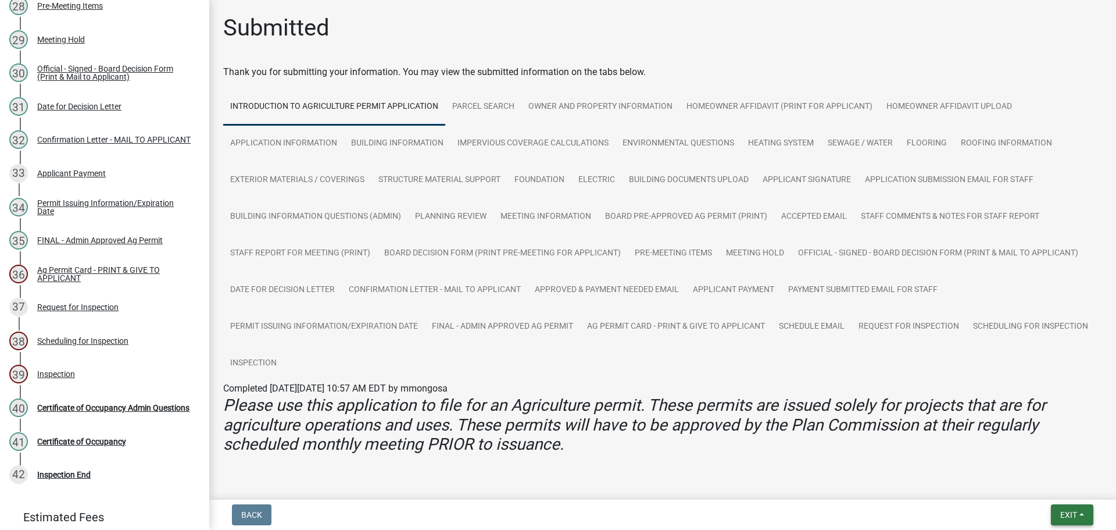
click at [1066, 512] on span "Exit" at bounding box center [1068, 514] width 17 height 9
click at [1041, 484] on button "Save & Exit" at bounding box center [1047, 484] width 93 height 28
